Goal: Transaction & Acquisition: Purchase product/service

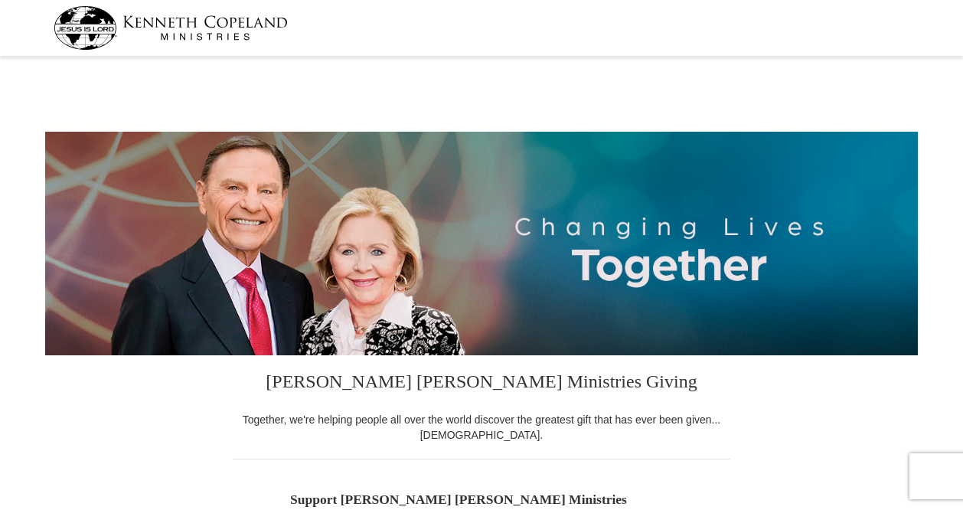
select select "[GEOGRAPHIC_DATA]"
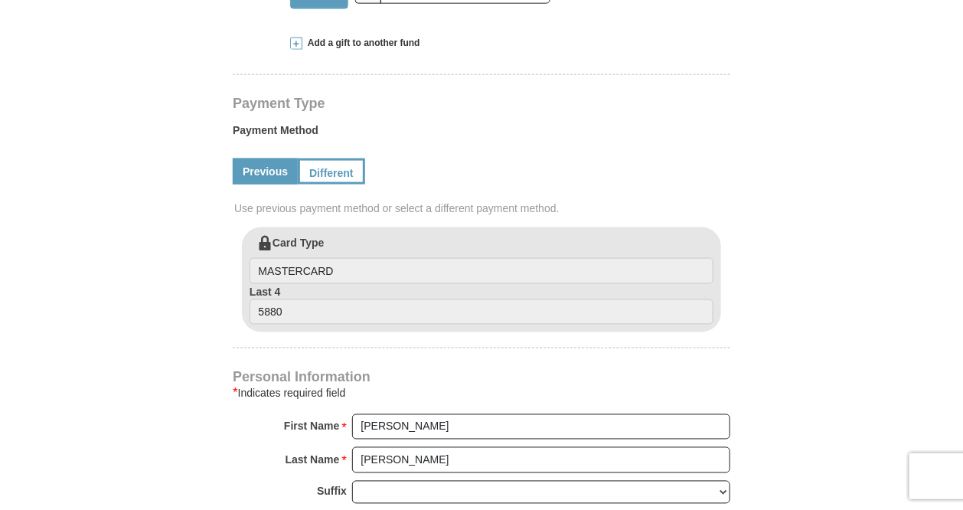
scroll to position [820, 0]
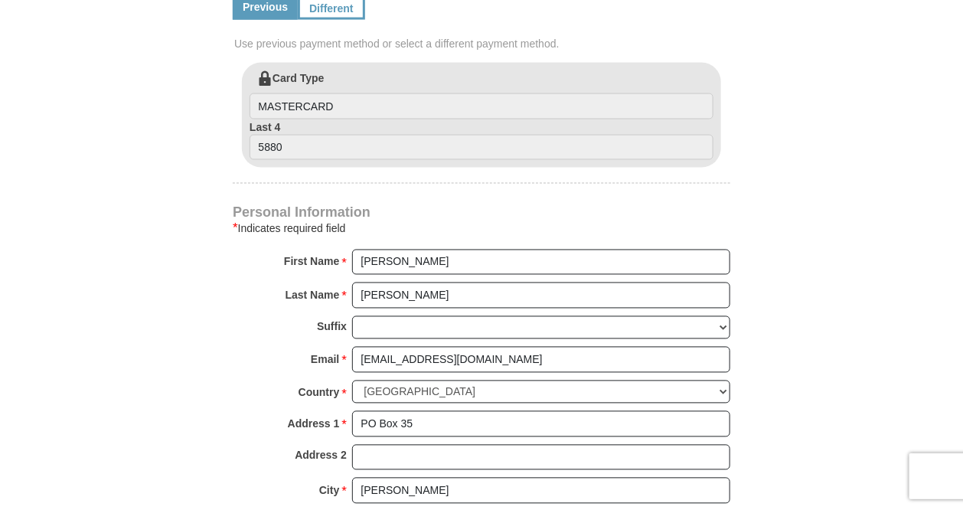
type input "150.00"
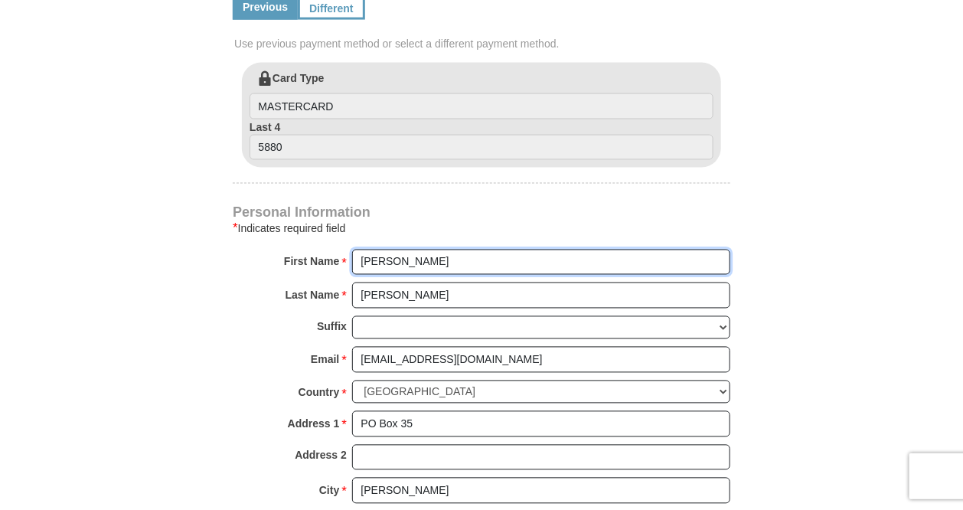
click at [426, 250] on input "[PERSON_NAME]" at bounding box center [541, 263] width 378 height 26
type input "[PERSON_NAME]"
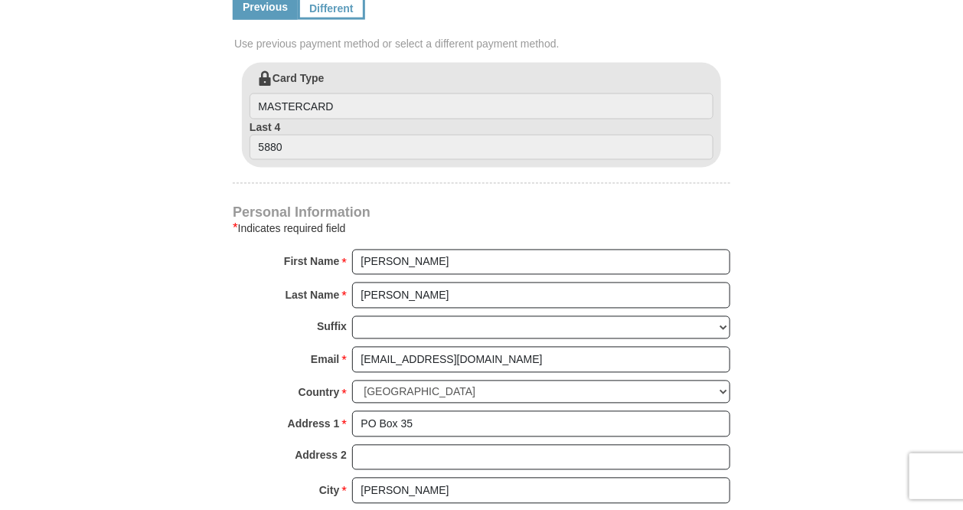
click at [117, 271] on form "[PERSON_NAME] [PERSON_NAME] Ministries Giving Together, we're helping people al…" at bounding box center [481, 65] width 873 height 1649
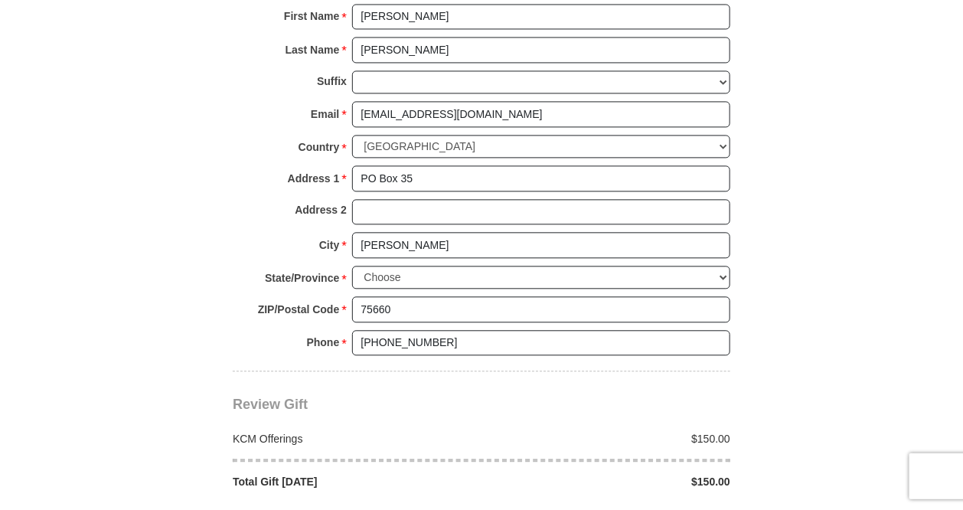
scroll to position [1148, 0]
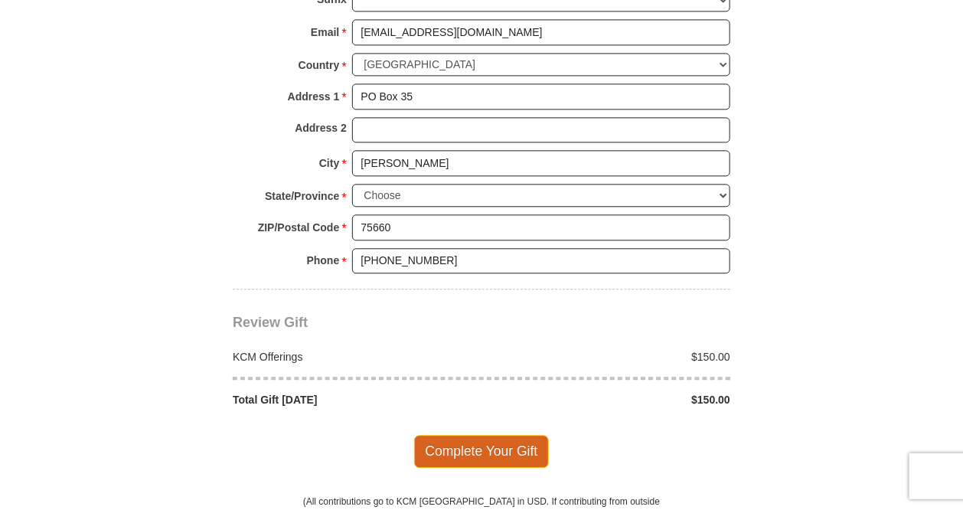
click at [465, 435] on span "Complete Your Gift" at bounding box center [481, 451] width 135 height 32
